Goal: Information Seeking & Learning: Learn about a topic

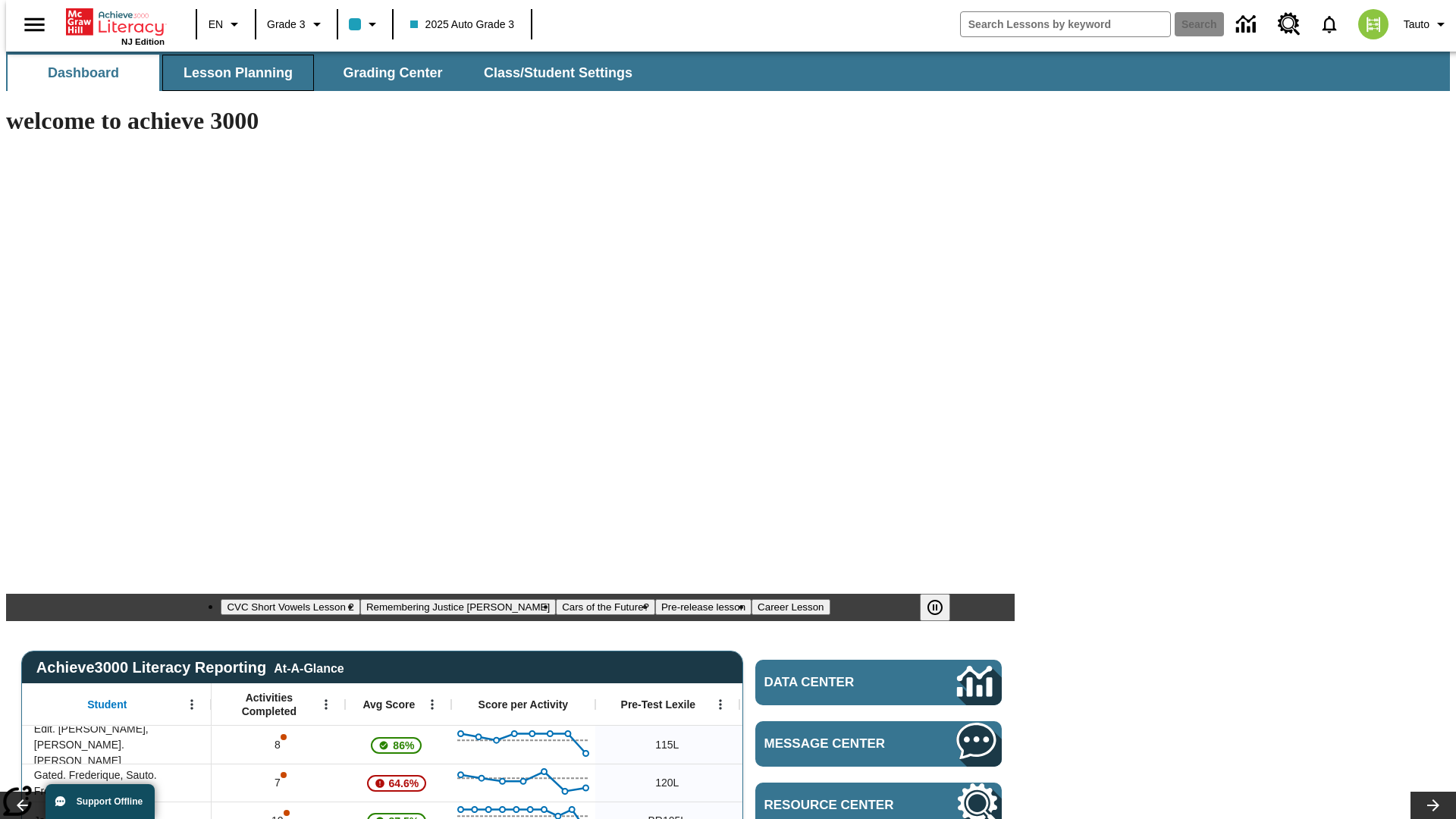
click at [232, 73] on span "Lesson Planning" at bounding box center [238, 73] width 109 height 18
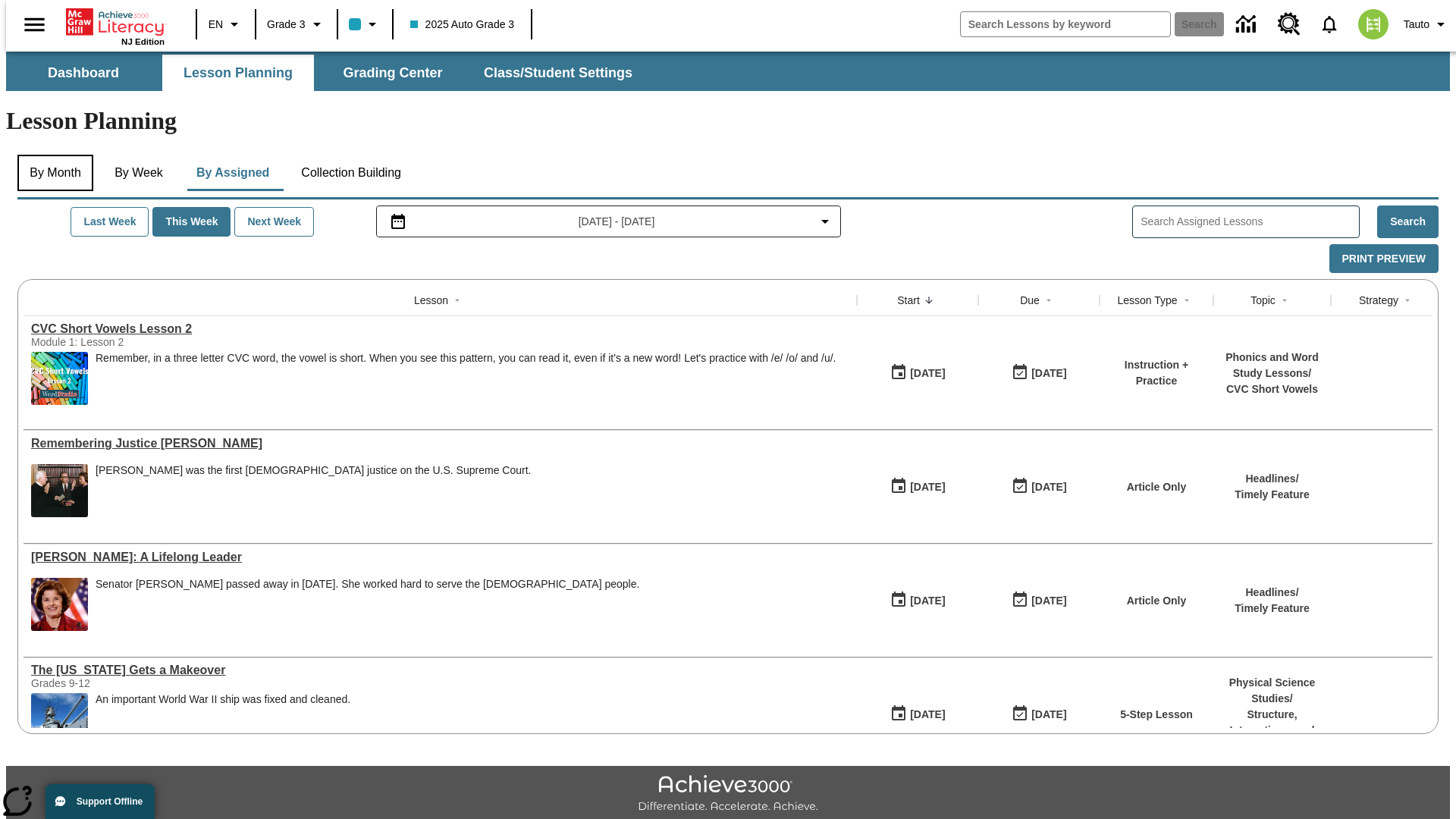
click at [51, 155] on button "By Month" at bounding box center [55, 172] width 76 height 37
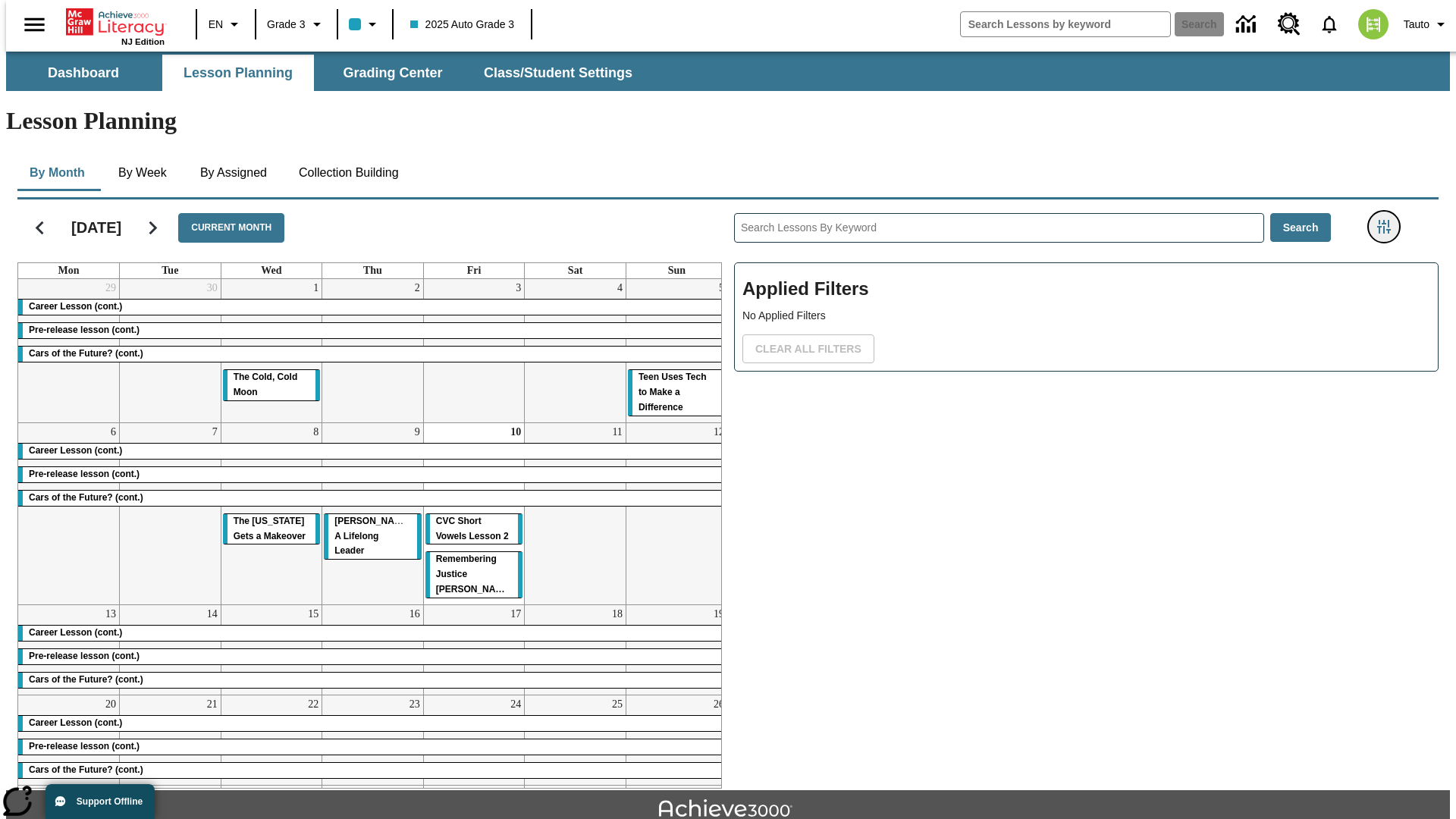
click at [1389, 220] on icon "Filters Side menu" at bounding box center [1384, 226] width 13 height 13
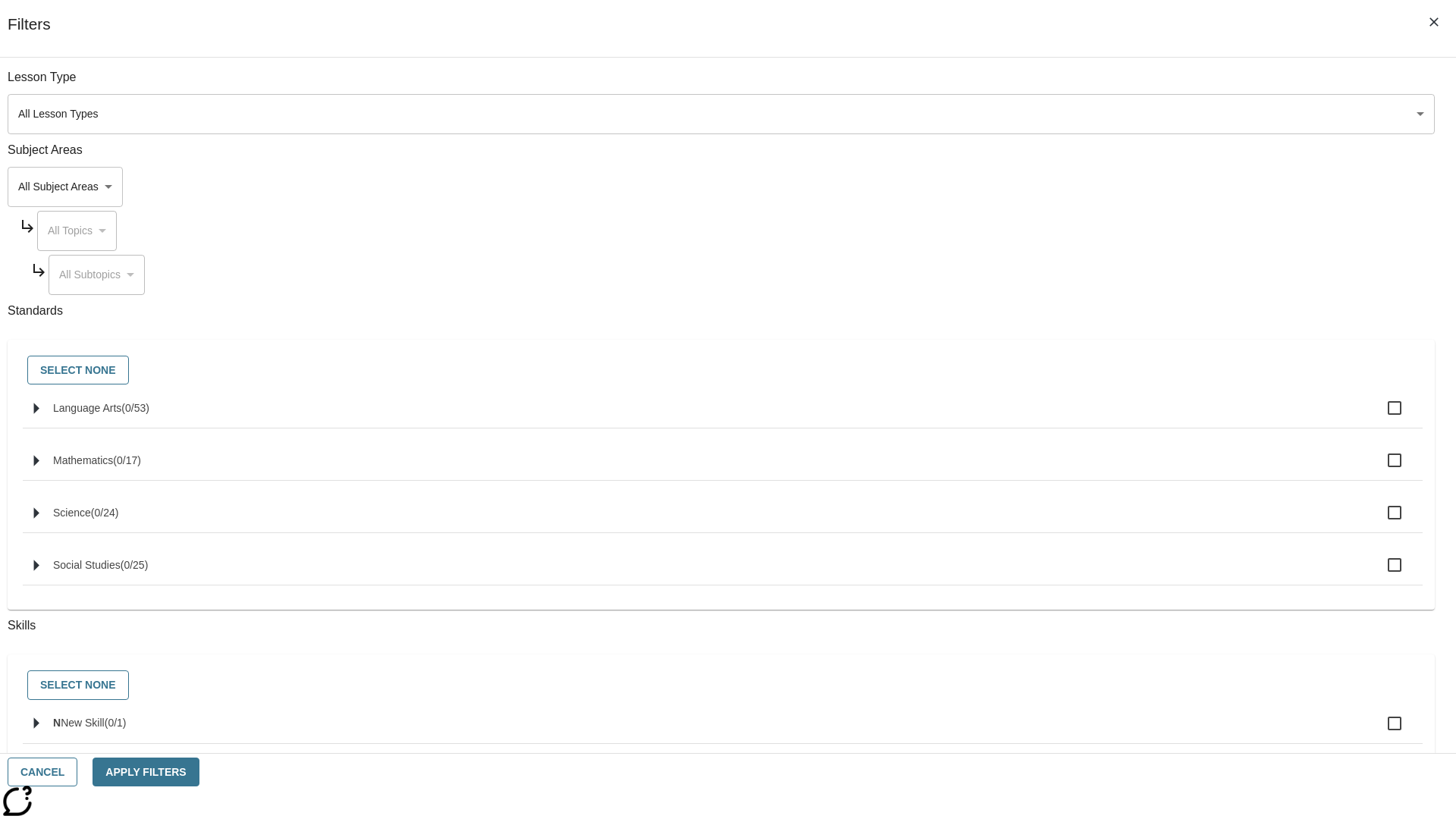
click at [1092, 187] on body "Skip to main content [GEOGRAPHIC_DATA] Edition EN Grade 3 2025 Auto Grade 3 Sea…" at bounding box center [728, 470] width 1444 height 836
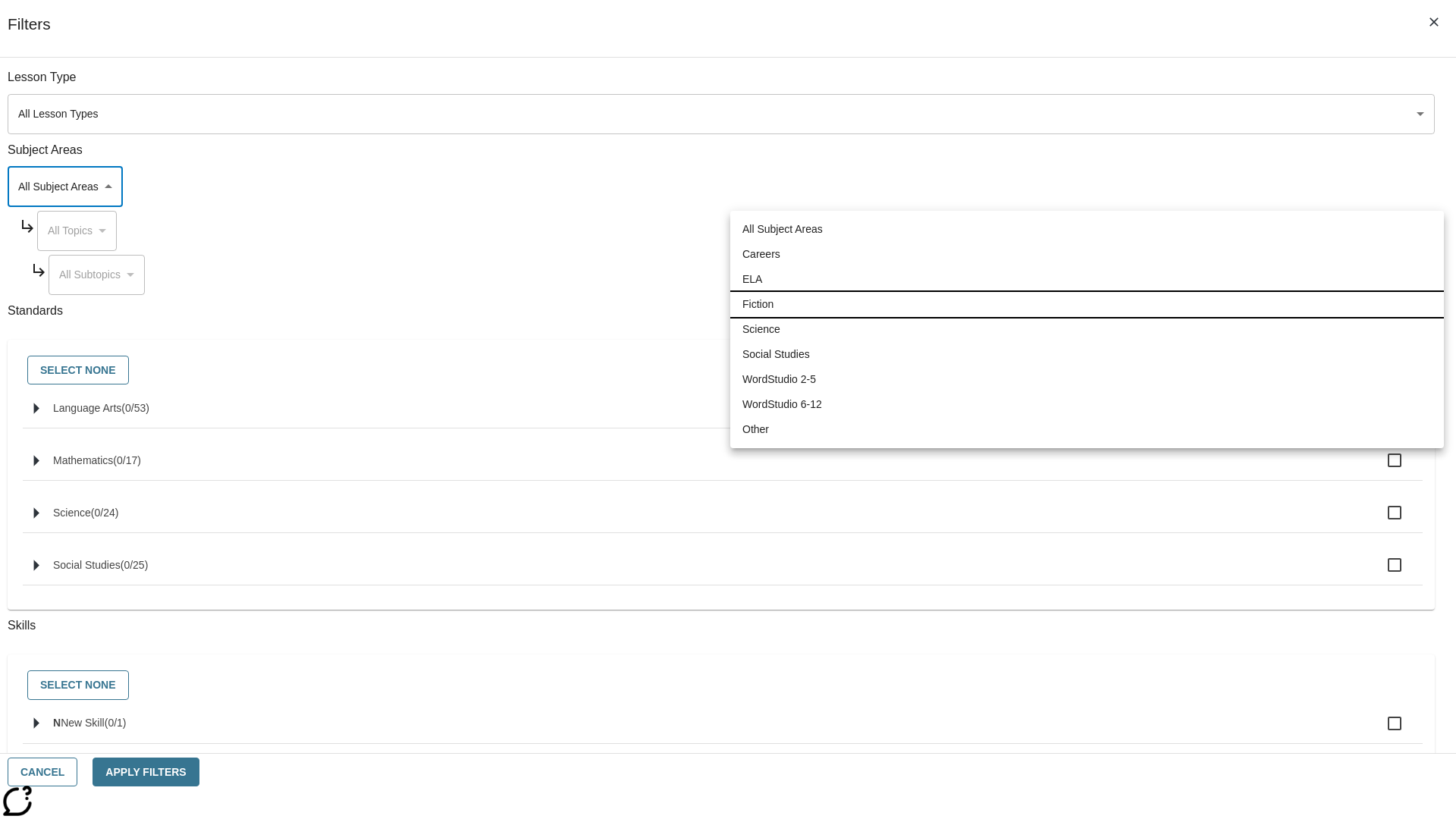
click at [1087, 304] on li "Fiction" at bounding box center [1087, 305] width 714 height 25
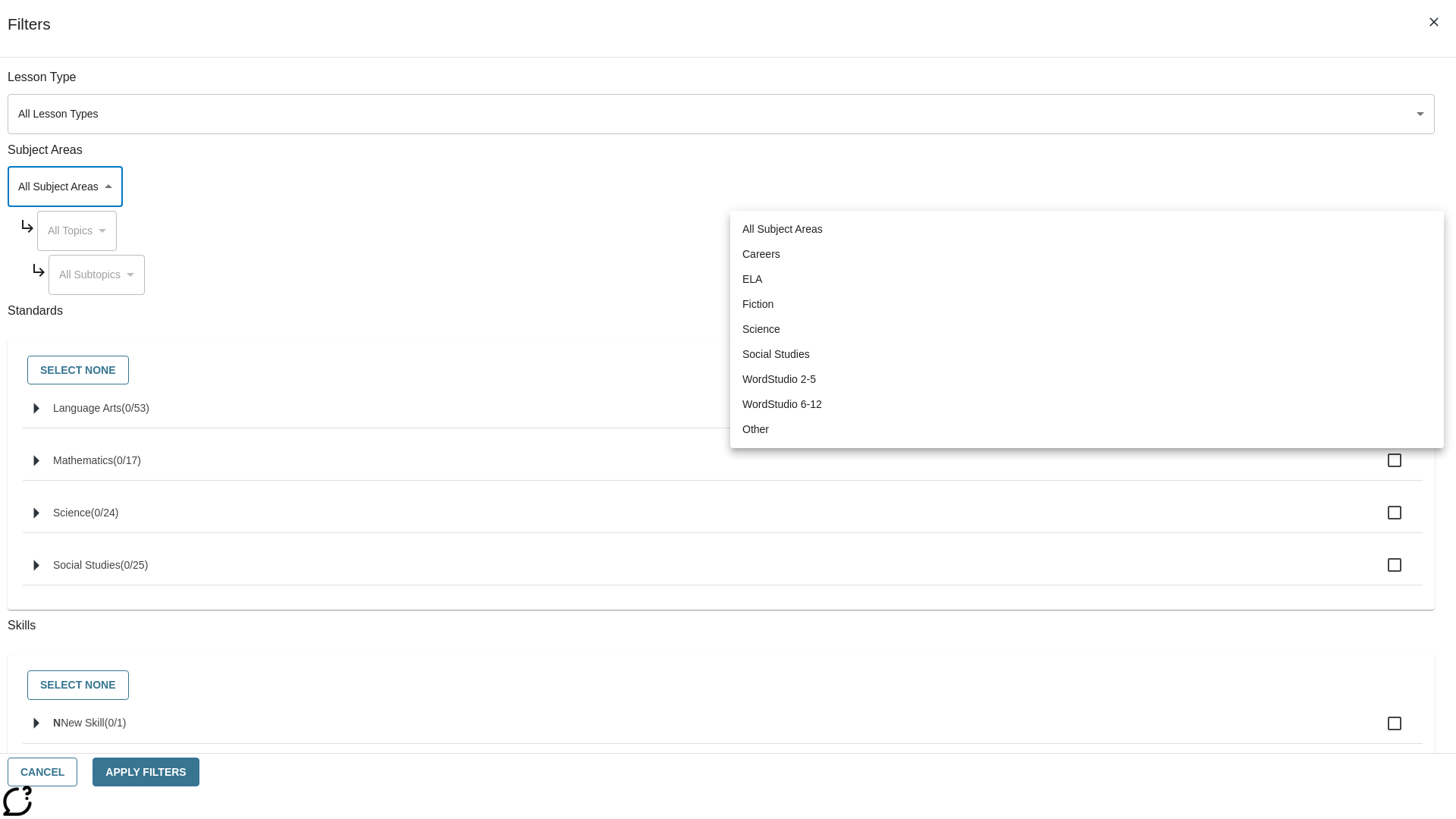
type input "4"
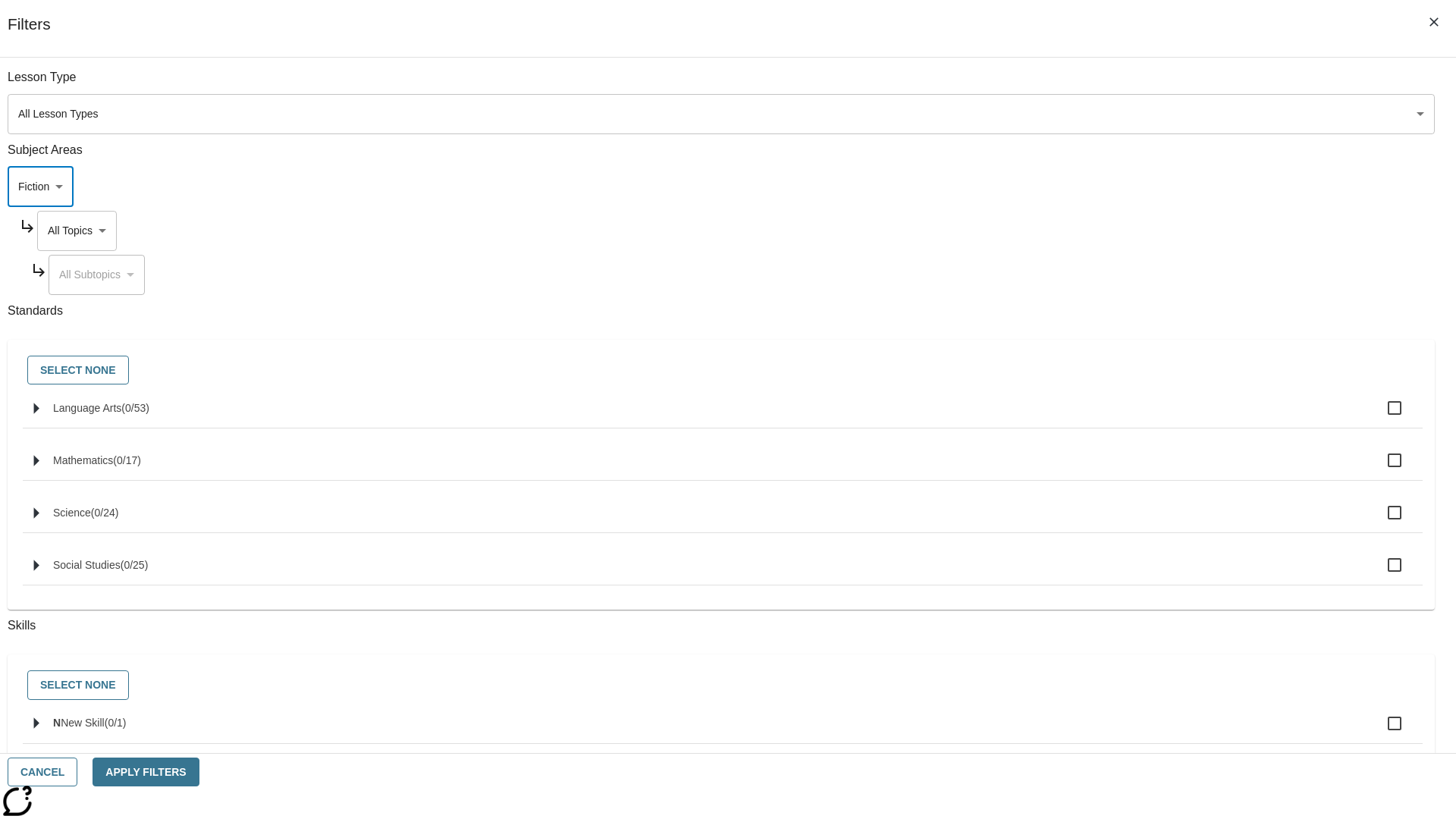
scroll to position [146, 1]
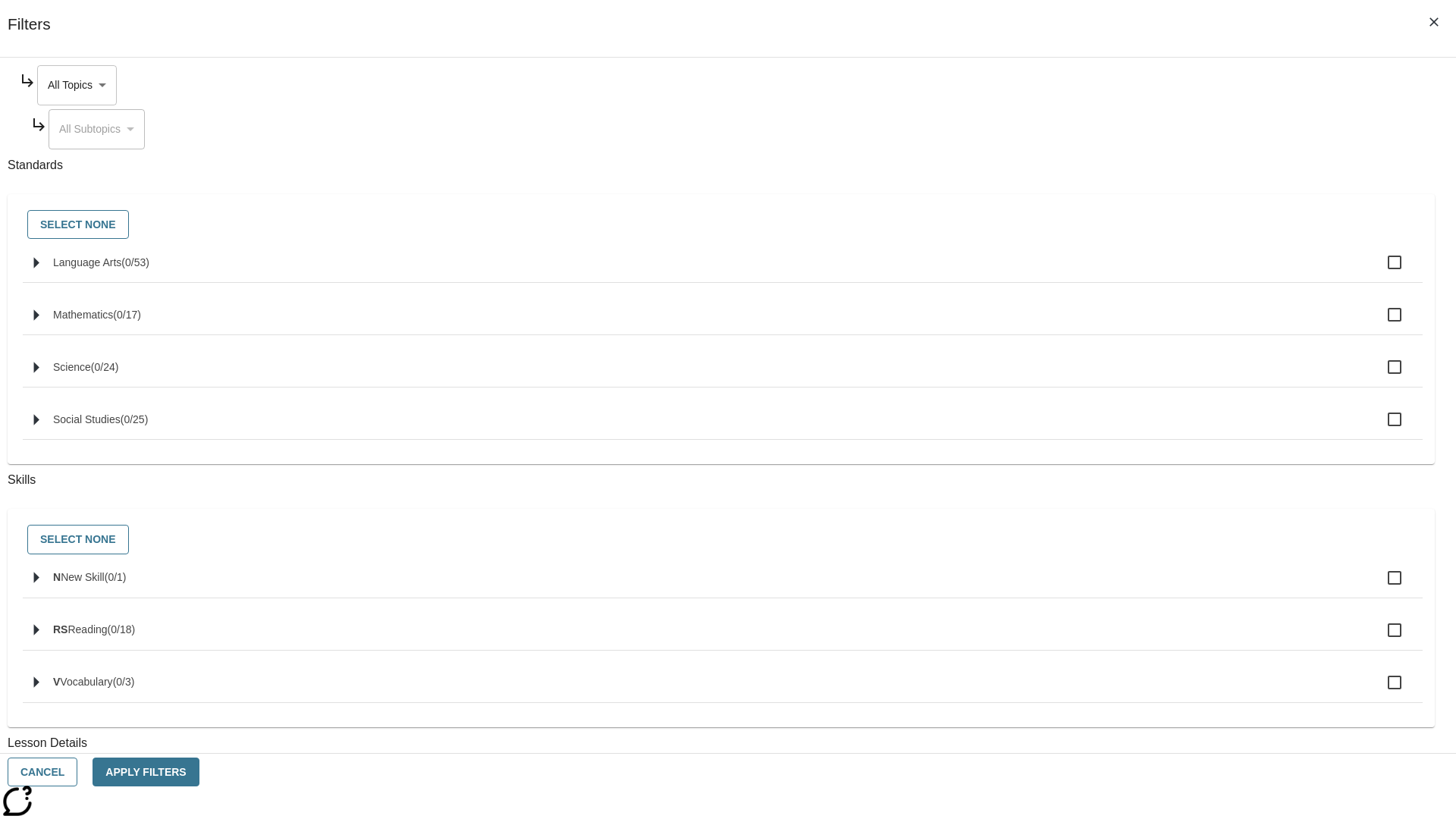
click at [1106, 85] on body "Skip to main content [GEOGRAPHIC_DATA] Edition EN Grade 3 2025 Auto Grade 3 Sea…" at bounding box center [728, 470] width 1444 height 836
